Goal: Navigation & Orientation: Find specific page/section

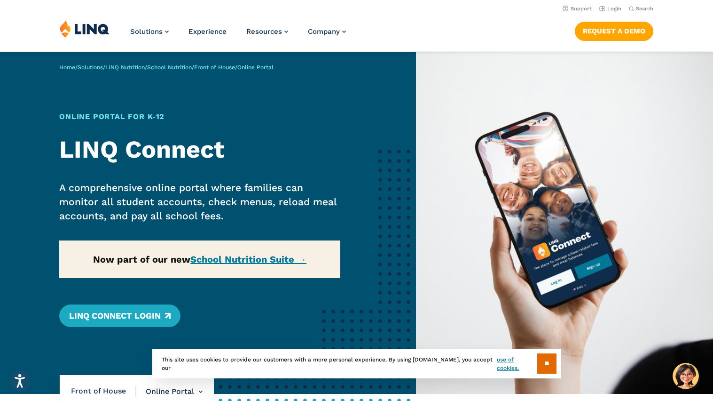
click at [82, 26] on img at bounding box center [85, 29] width 50 height 18
click at [192, 66] on link "School Nutrition" at bounding box center [169, 67] width 45 height 7
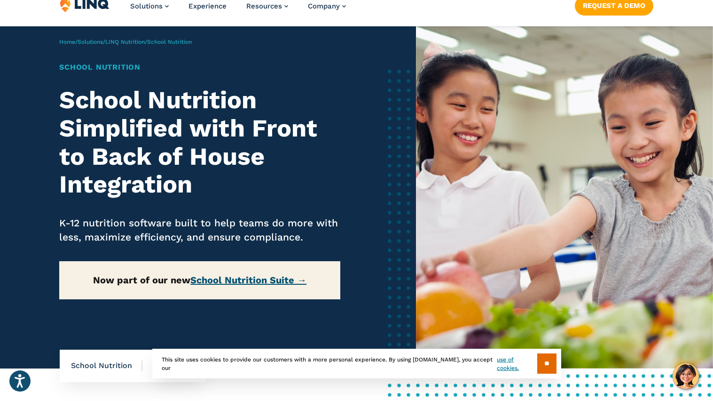
click at [238, 274] on link "School Nutrition Suite →" at bounding box center [248, 279] width 116 height 11
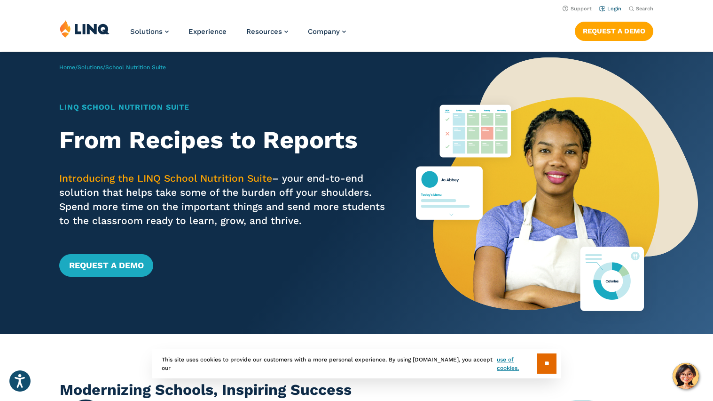
click at [600, 10] on link "Login" at bounding box center [611, 9] width 22 height 6
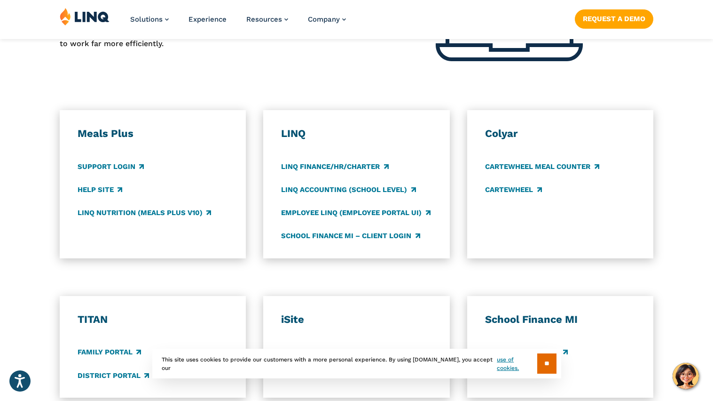
scroll to position [459, 0]
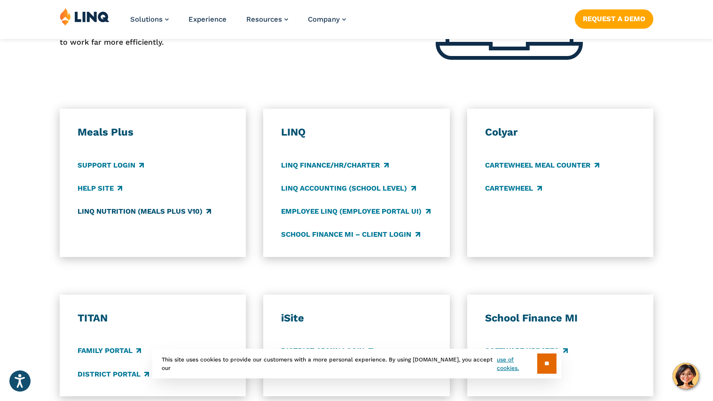
click at [183, 212] on link "LINQ Nutrition (Meals Plus v10)" at bounding box center [145, 211] width 134 height 10
